Goal: Task Accomplishment & Management: Complete application form

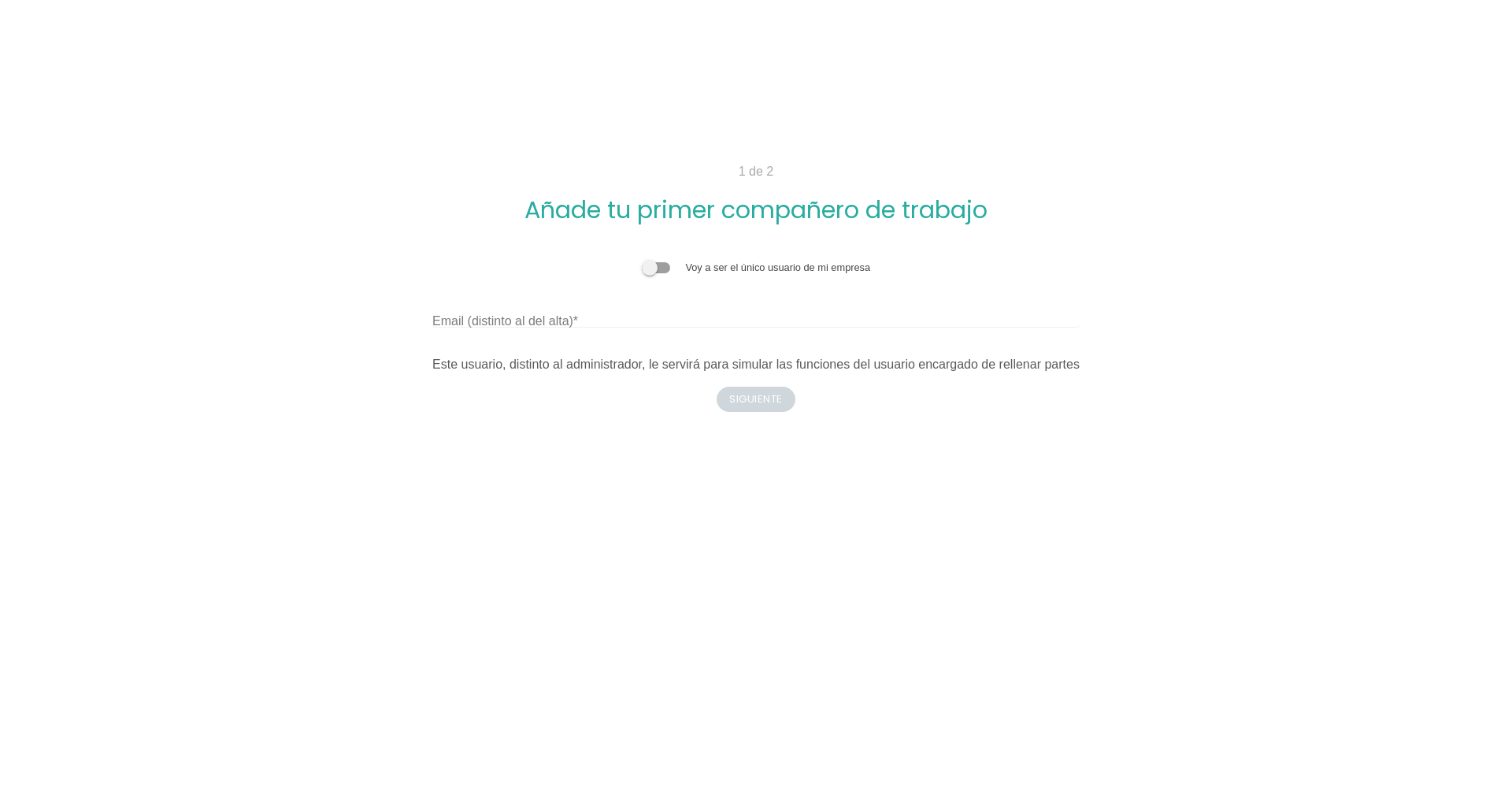
click at [755, 457] on body "1 de 2 Añade tu primer compañero de trabajo Voy a ser el único usuario de mi em…" at bounding box center [756, 406] width 1512 height 812
click at [602, 323] on input "Email (distinto al del alta)" at bounding box center [756, 315] width 648 height 25
click at [569, 325] on input "Email (distinto al del alta)" at bounding box center [756, 315] width 648 height 25
click at [479, 306] on div "Email (distinto al del alta)" at bounding box center [756, 315] width 648 height 25
click at [486, 311] on div "Email (distinto al del alta)" at bounding box center [756, 315] width 648 height 25
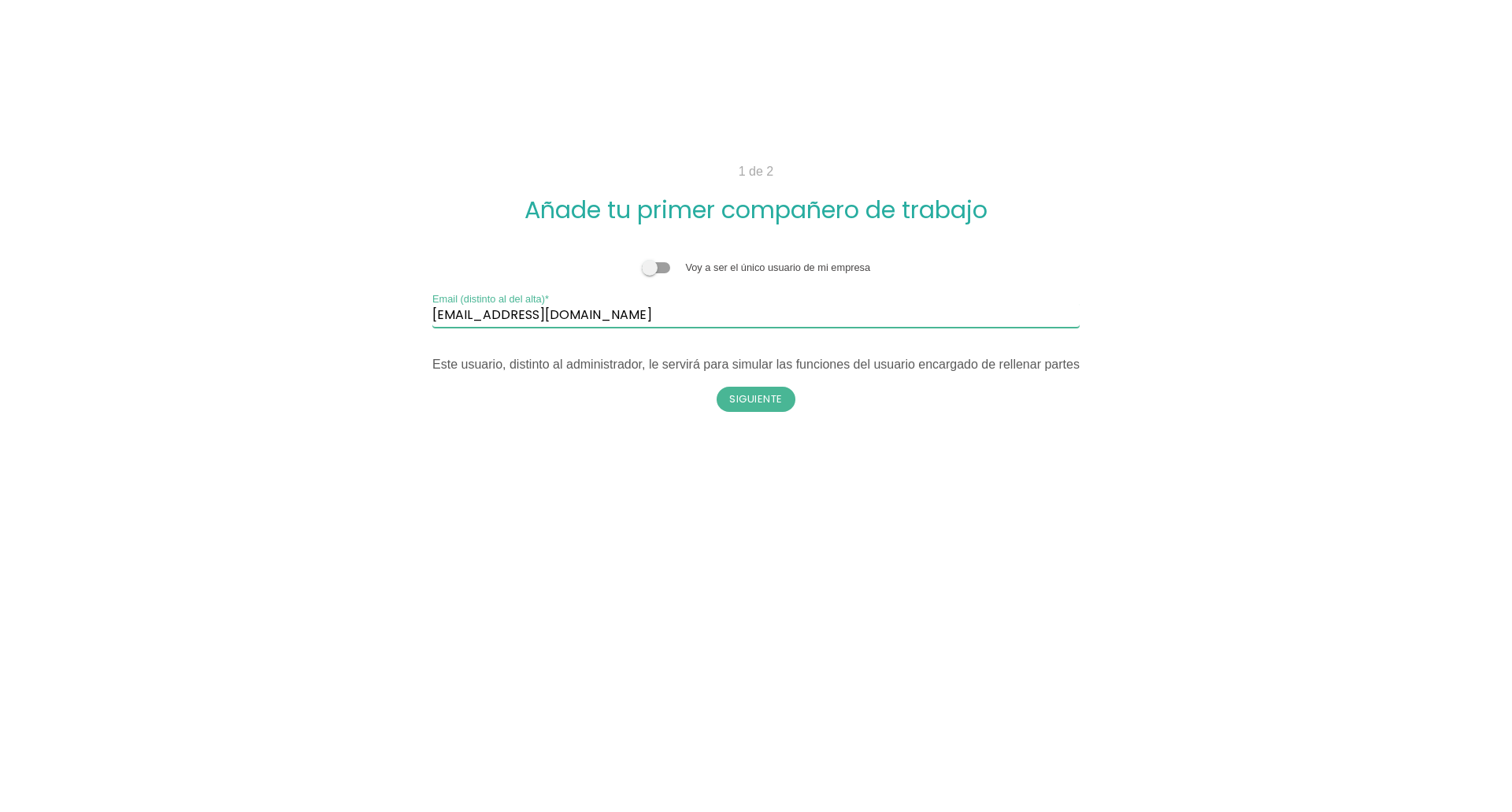
type input "aborrallo@europastry.com"
click at [1485, 183] on body "1 de 2 Añade tu primer compañero de trabajo Voy a ser el único usuario de mi em…" at bounding box center [756, 406] width 1512 height 812
click at [779, 400] on button "Siguiente" at bounding box center [756, 399] width 79 height 25
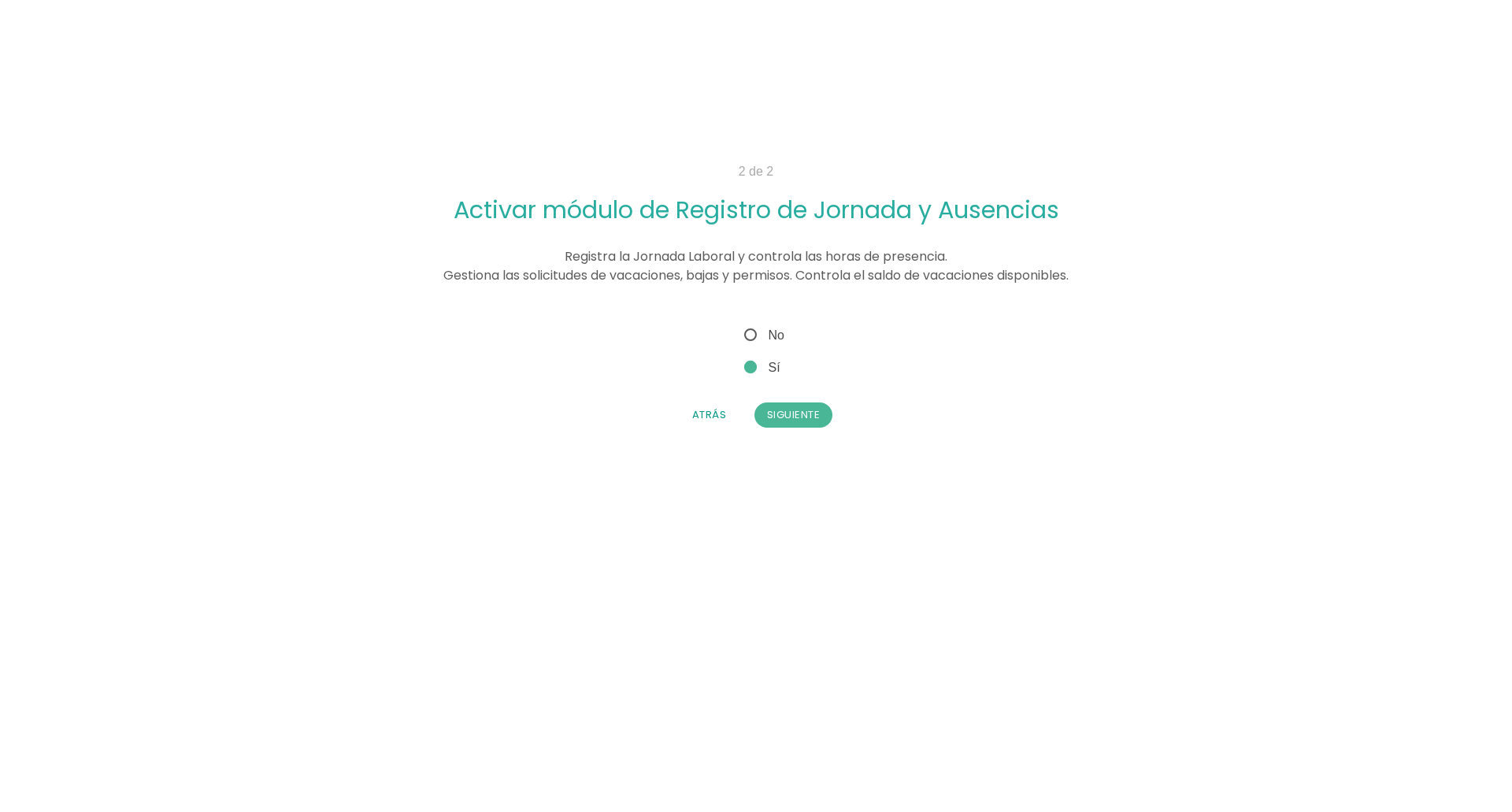
click at [750, 333] on span "No" at bounding box center [763, 335] width 44 height 20
click at [750, 333] on input "No" at bounding box center [746, 330] width 10 height 10
radio input "true"
click at [812, 412] on button "Siguiente" at bounding box center [794, 415] width 79 height 25
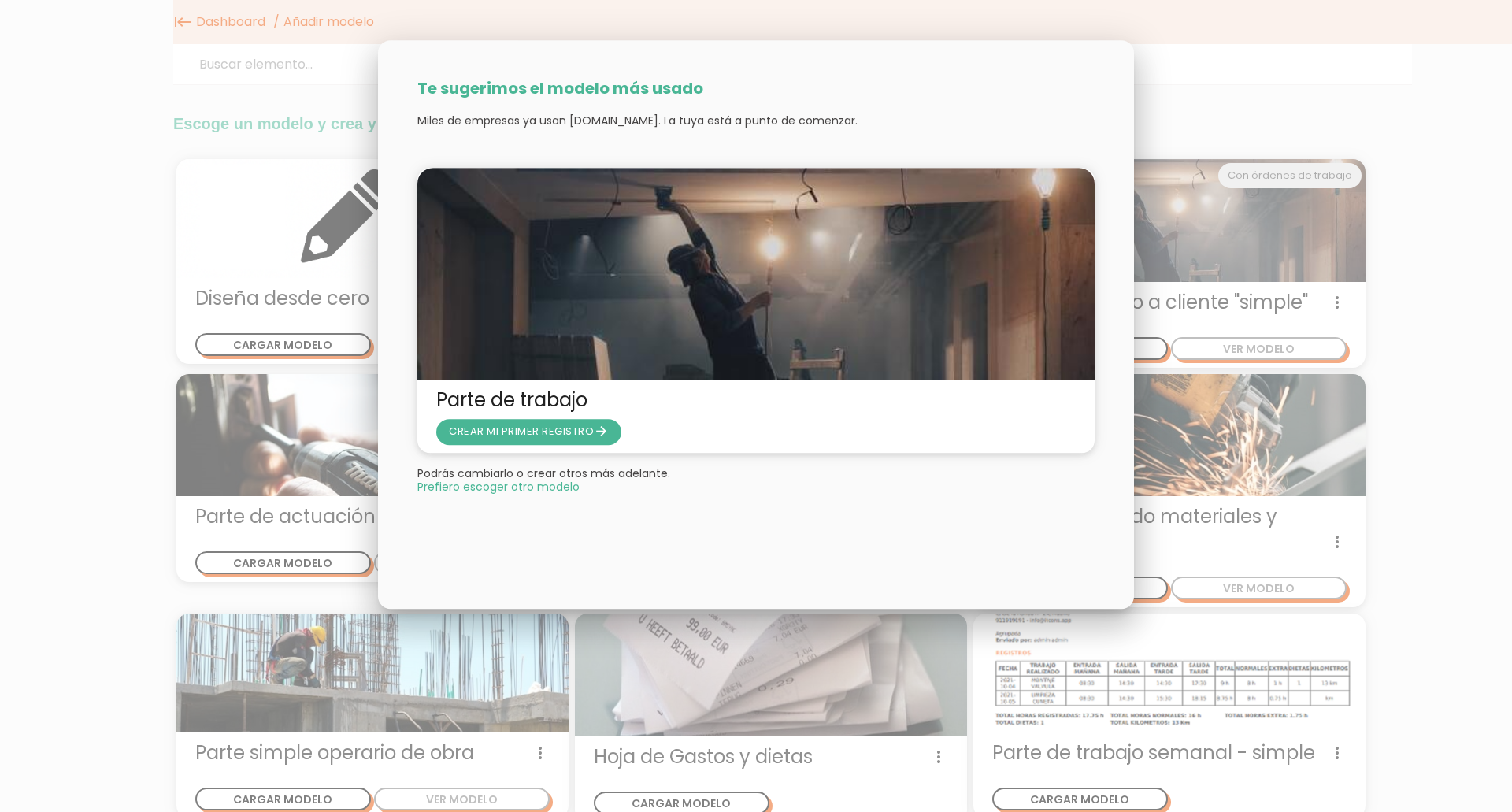
click at [555, 491] on span "Prefiero escoger otro modelo" at bounding box center [498, 487] width 162 height 11
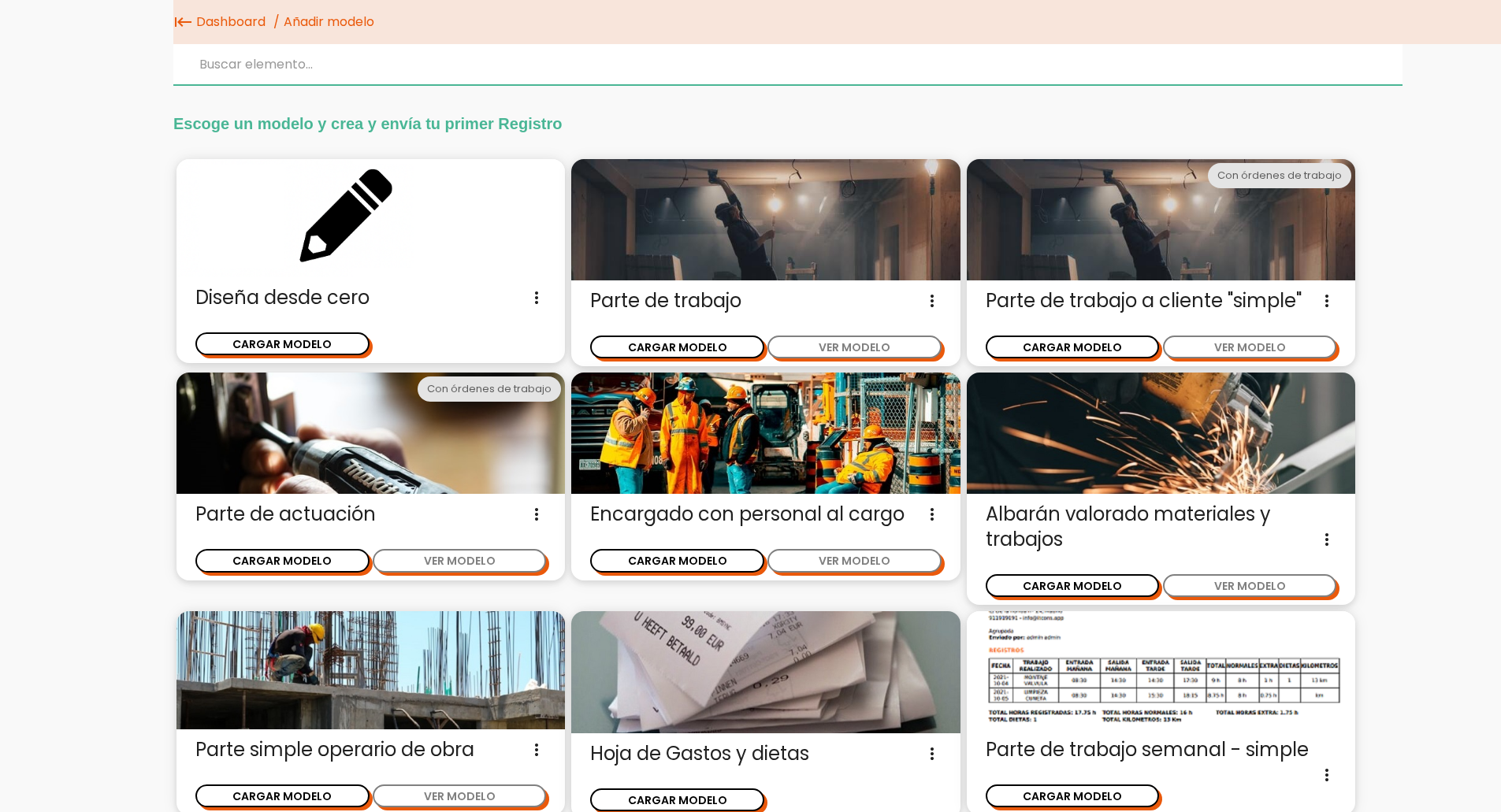
click at [581, 78] on input "search" at bounding box center [787, 65] width 1229 height 41
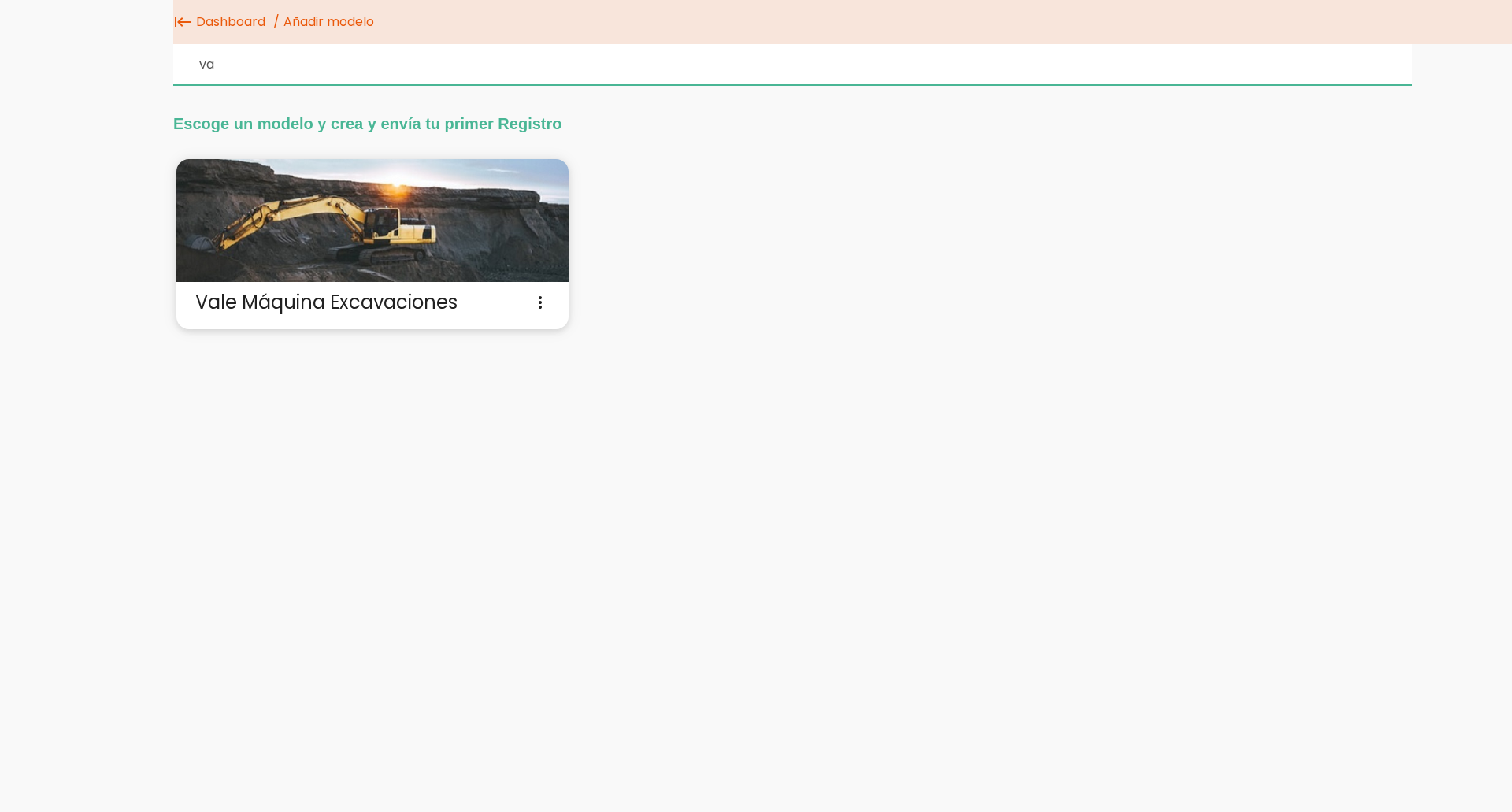
type input "v"
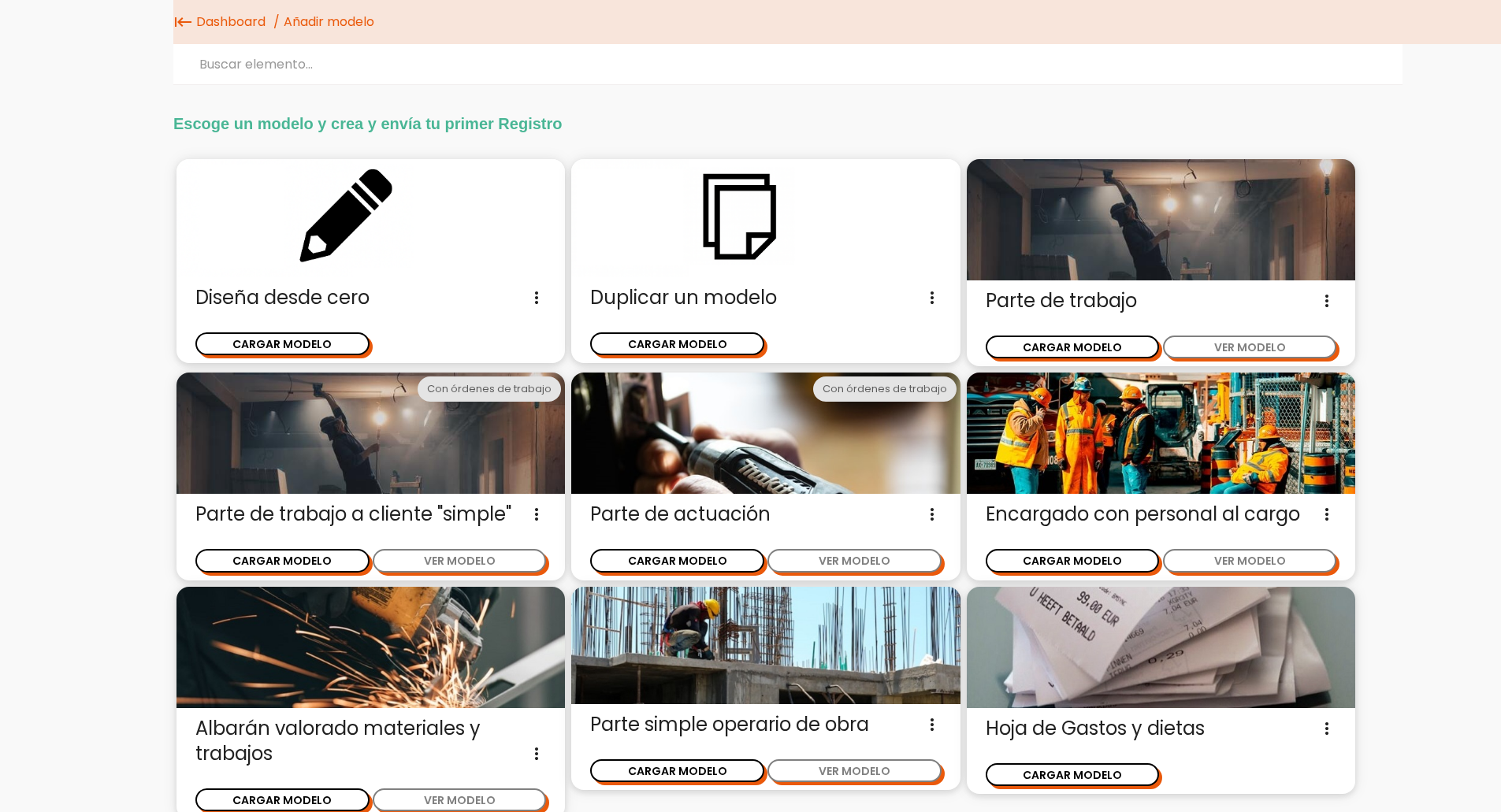
click at [331, 340] on button "CARGAR MODELO" at bounding box center [283, 344] width 174 height 23
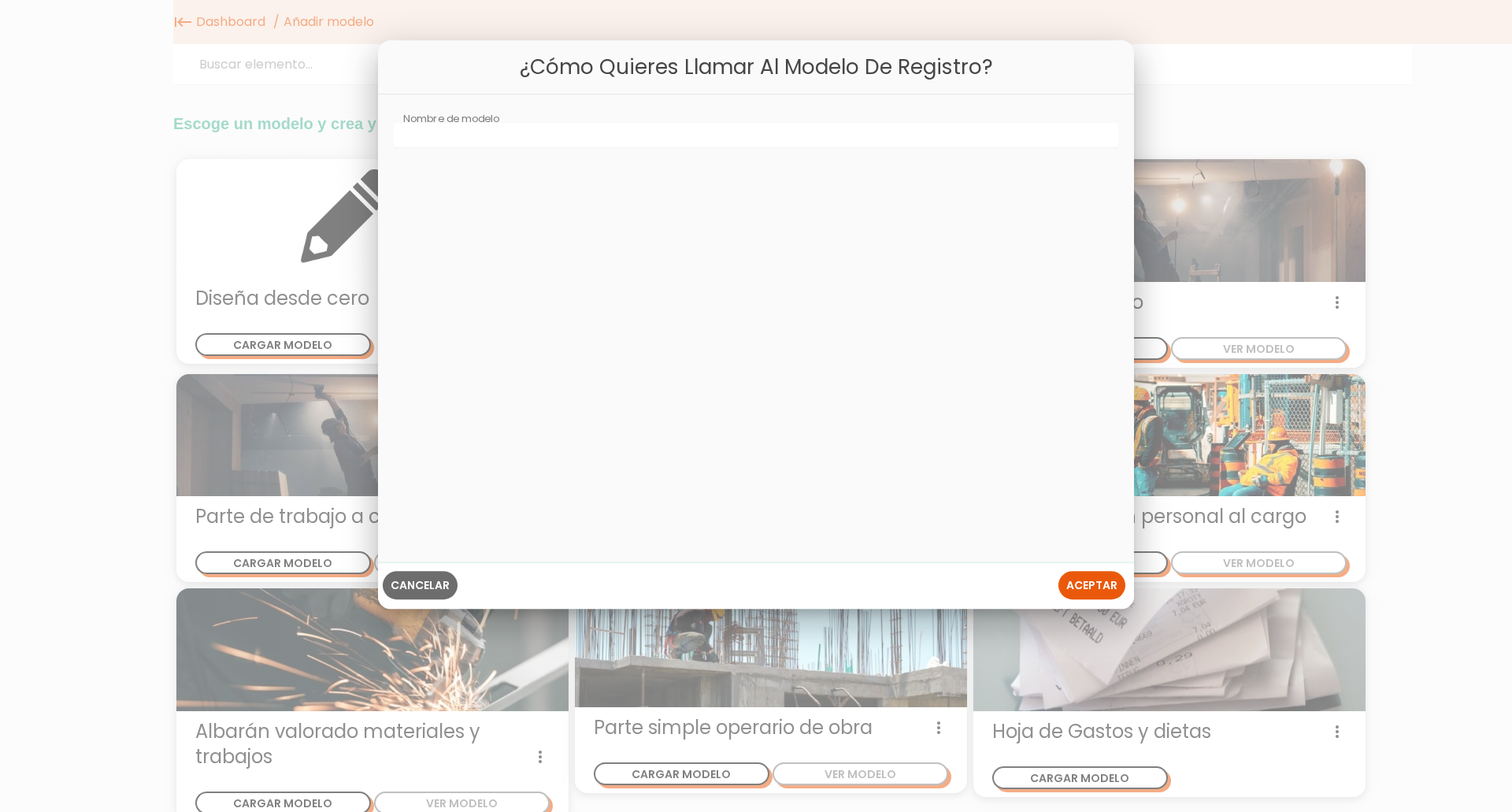
click at [1109, 588] on span "Aceptar" at bounding box center [1092, 585] width 51 height 16
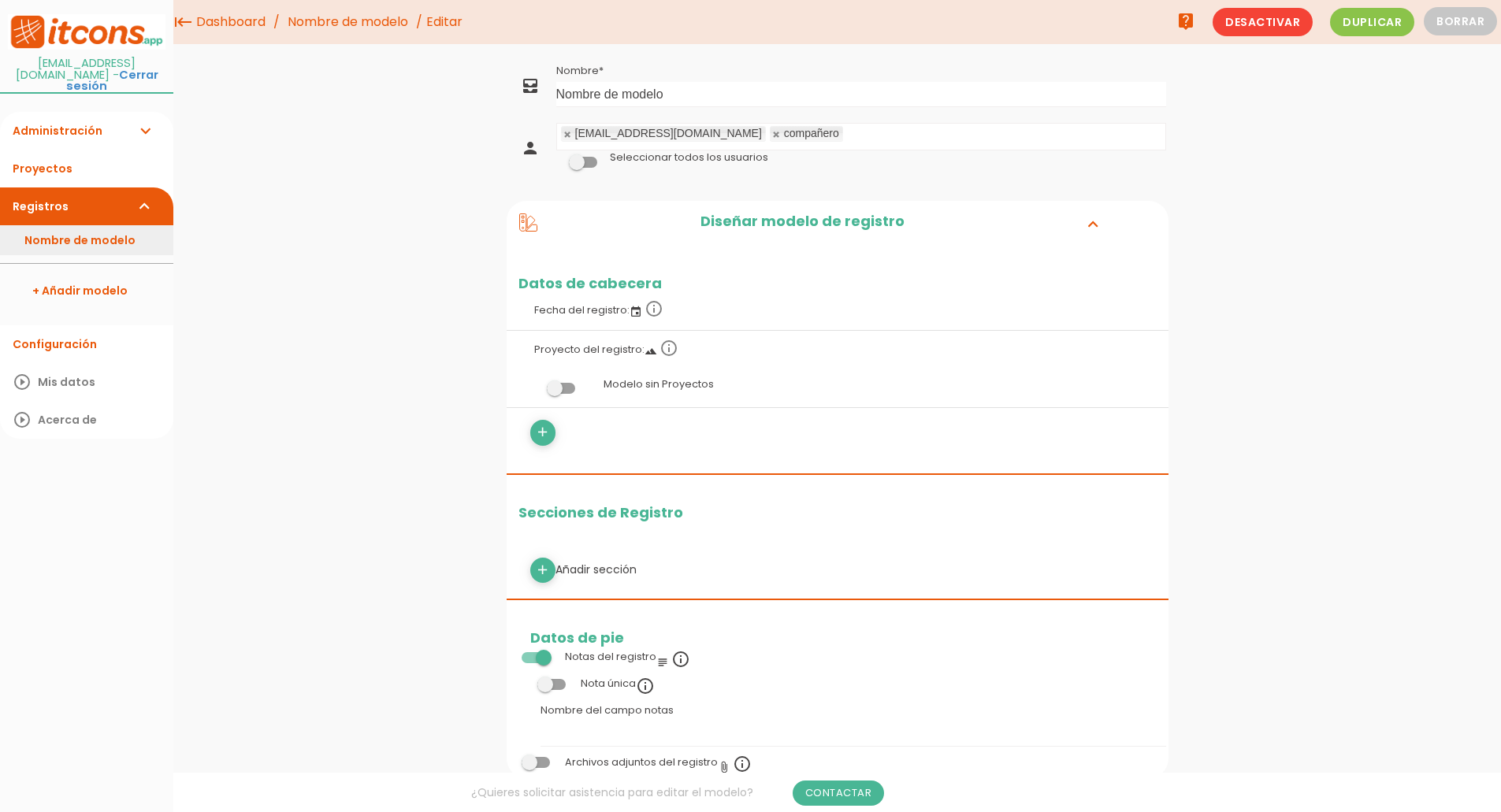
click at [58, 227] on link "Nombre de modelo" at bounding box center [86, 240] width 173 height 30
